Goal: Information Seeking & Learning: Learn about a topic

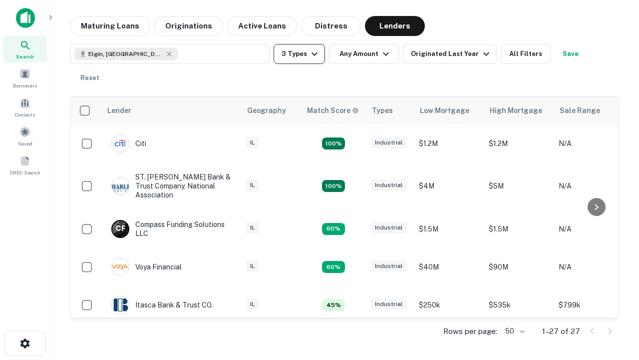
click at [299, 54] on button "3 Types" at bounding box center [299, 54] width 51 height 20
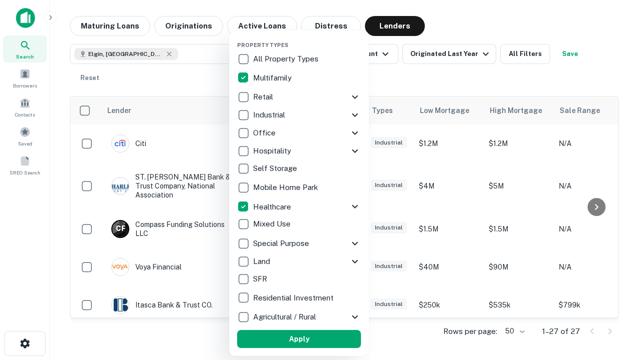
click at [299, 339] on button "Apply" at bounding box center [299, 339] width 124 height 18
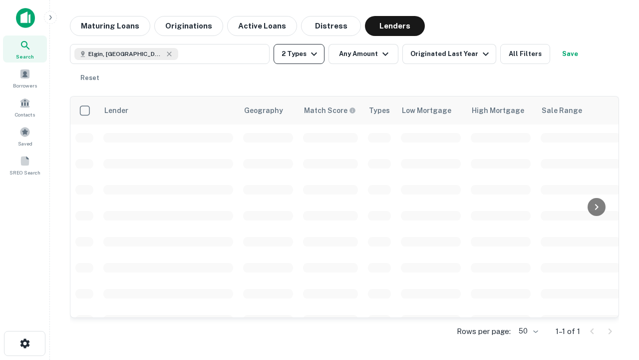
click at [299, 54] on button "2 Types" at bounding box center [299, 54] width 51 height 20
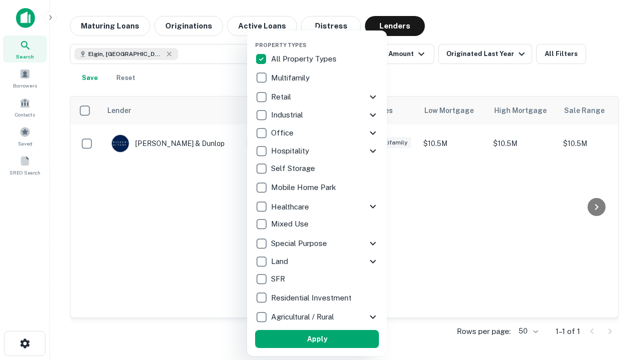
click at [317, 339] on button "Apply" at bounding box center [317, 339] width 124 height 18
